Goal: Task Accomplishment & Management: Complete application form

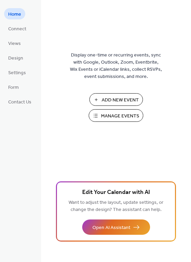
click at [122, 97] on span "Add New Event" at bounding box center [120, 100] width 37 height 7
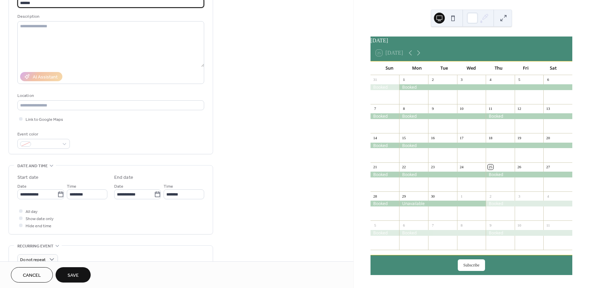
scroll to position [68, 0]
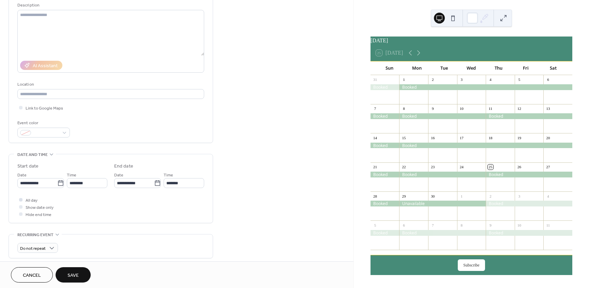
type input "******"
click at [21, 199] on div at bounding box center [20, 199] width 3 height 3
click at [61, 183] on icon at bounding box center [60, 183] width 7 height 7
click at [57, 183] on input "**********" at bounding box center [37, 183] width 40 height 10
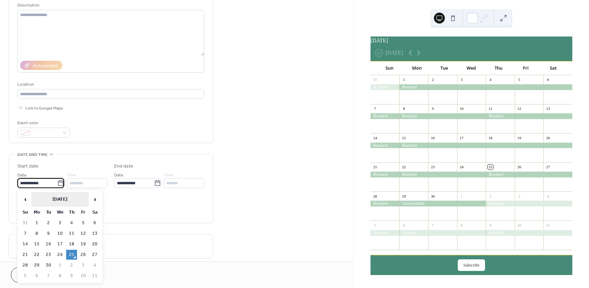
click at [66, 200] on th "September 2025" at bounding box center [59, 199] width 57 height 15
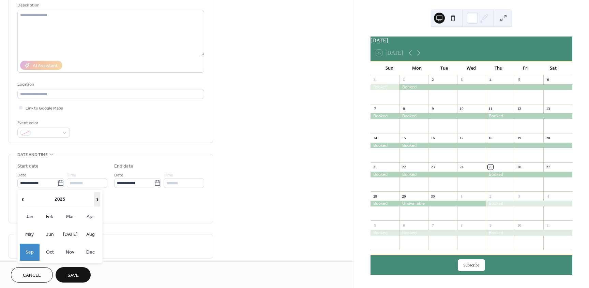
click at [96, 198] on span "›" at bounding box center [96, 199] width 5 height 14
click at [71, 251] on td "Nov" at bounding box center [70, 251] width 20 height 17
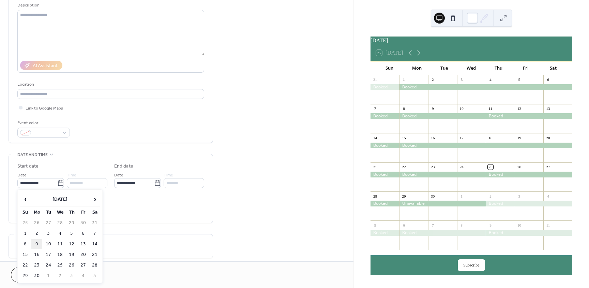
click at [36, 243] on td "9" at bounding box center [36, 244] width 11 height 10
type input "**********"
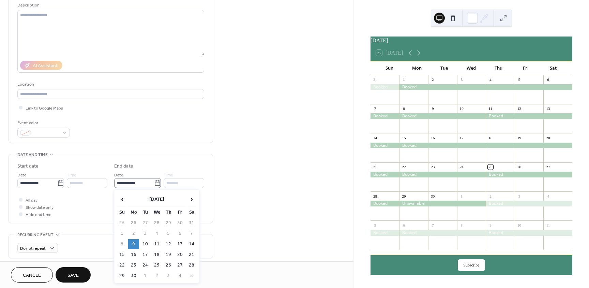
click at [156, 184] on icon at bounding box center [157, 183] width 7 height 7
click at [154, 184] on input "**********" at bounding box center [134, 183] width 40 height 10
click at [157, 245] on td "11" at bounding box center [156, 244] width 11 height 10
type input "**********"
click at [87, 275] on button "Save" at bounding box center [73, 274] width 35 height 15
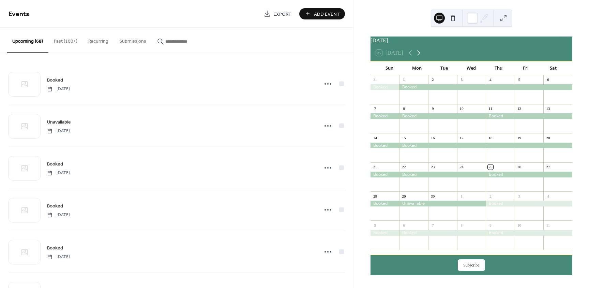
click at [420, 56] on icon at bounding box center [418, 53] width 8 height 8
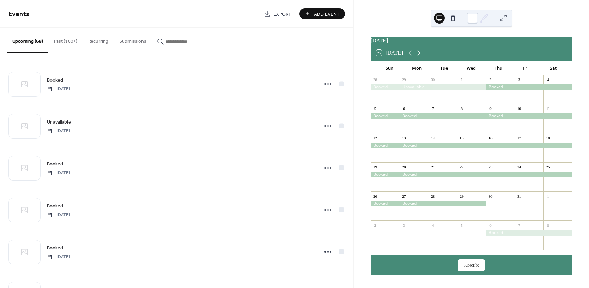
click at [420, 56] on icon at bounding box center [418, 53] width 8 height 8
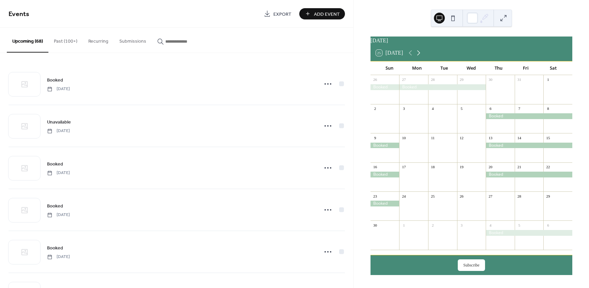
click at [420, 56] on icon at bounding box center [418, 53] width 8 height 8
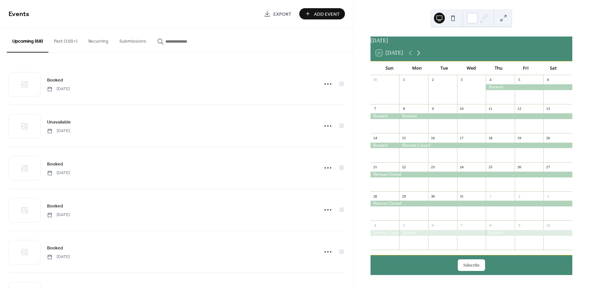
click at [420, 56] on icon at bounding box center [418, 53] width 8 height 8
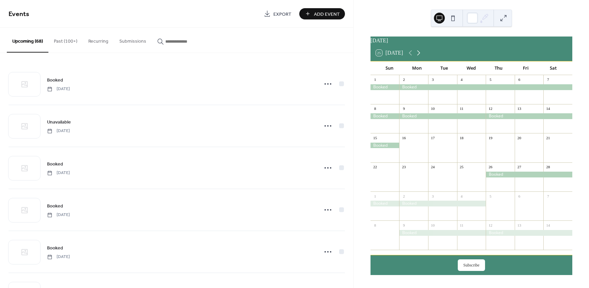
click at [420, 56] on icon at bounding box center [418, 53] width 8 height 8
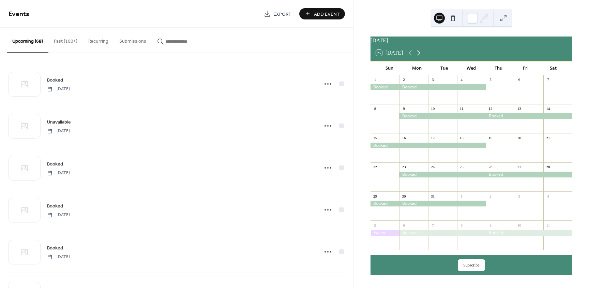
click at [420, 56] on icon at bounding box center [418, 53] width 8 height 8
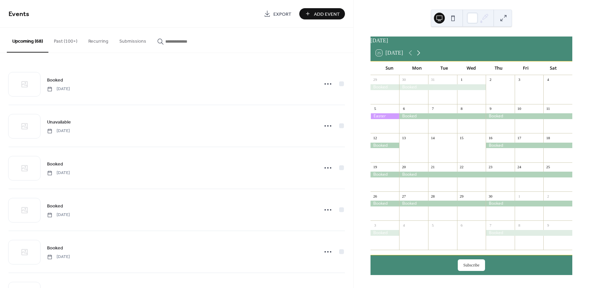
click at [420, 56] on icon at bounding box center [418, 53] width 8 height 8
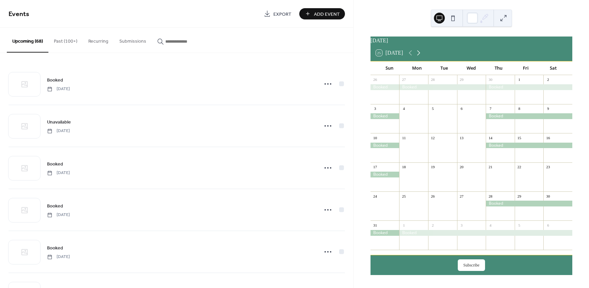
click at [420, 56] on icon at bounding box center [418, 53] width 8 height 8
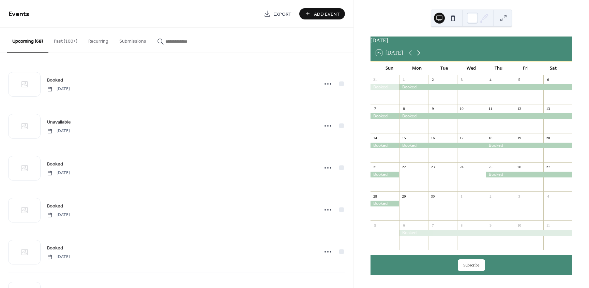
click at [420, 56] on icon at bounding box center [418, 53] width 8 height 8
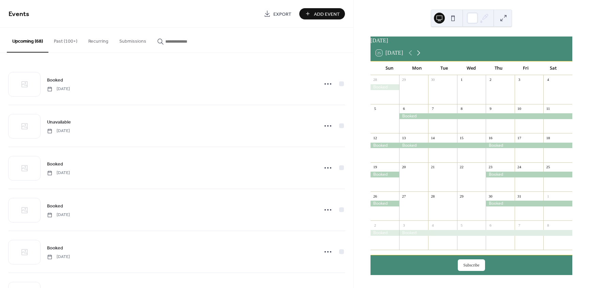
click at [420, 56] on icon at bounding box center [418, 53] width 8 height 8
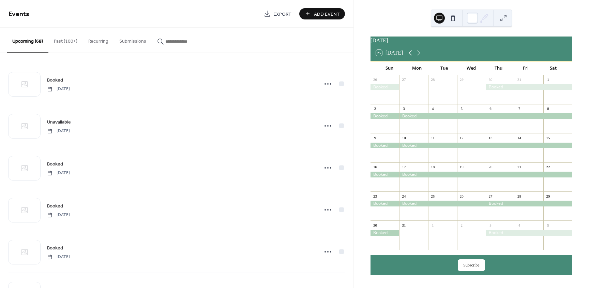
click at [412, 57] on icon at bounding box center [410, 53] width 8 height 8
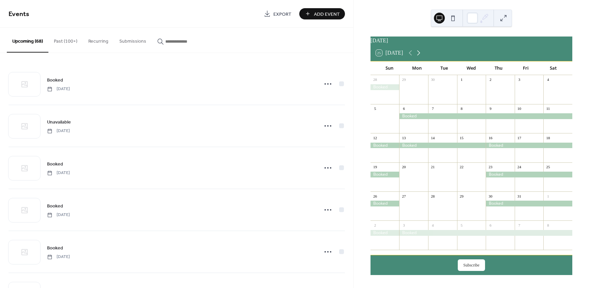
click at [421, 56] on icon at bounding box center [418, 53] width 8 height 8
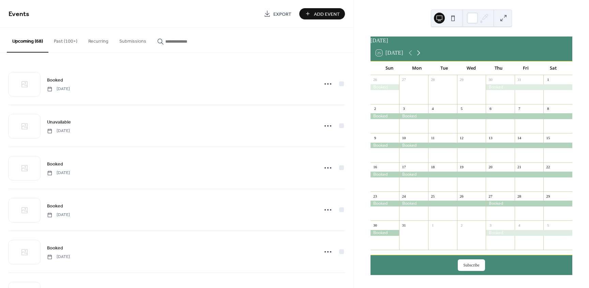
click at [423, 55] on icon at bounding box center [418, 53] width 8 height 8
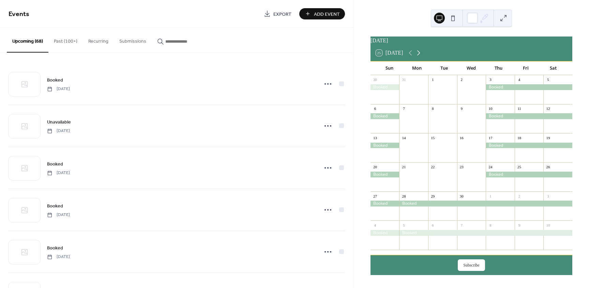
click at [423, 55] on icon at bounding box center [418, 53] width 8 height 8
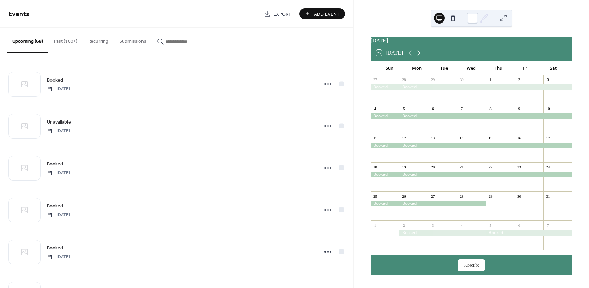
click at [423, 55] on icon at bounding box center [418, 53] width 8 height 8
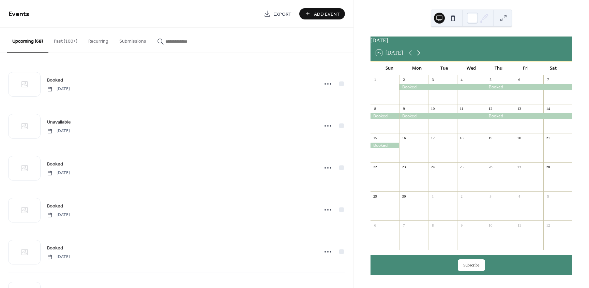
click at [423, 54] on icon at bounding box center [418, 53] width 8 height 8
